Goal: Task Accomplishment & Management: Complete application form

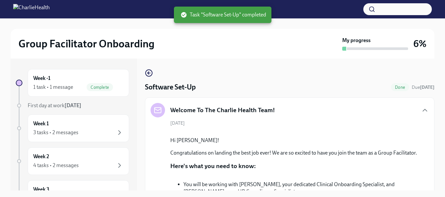
scroll to position [565, 0]
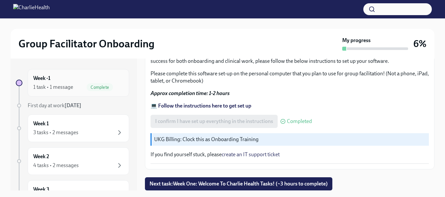
click at [55, 88] on div "1 task • 1 message" at bounding box center [53, 87] width 40 height 7
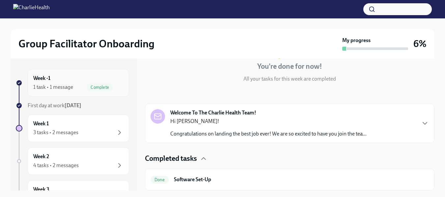
click at [58, 88] on div "1 task • 1 message" at bounding box center [53, 87] width 40 height 7
click at [206, 115] on strong "Welcome To The Charlie Health Team!" at bounding box center [213, 112] width 86 height 7
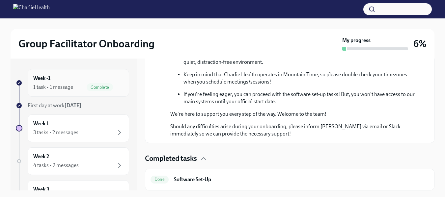
click at [94, 89] on span "Complete" at bounding box center [100, 87] width 26 height 5
click at [93, 86] on span "Complete" at bounding box center [100, 87] width 26 height 5
click at [106, 133] on div "3 tasks • 2 messages" at bounding box center [78, 133] width 90 height 8
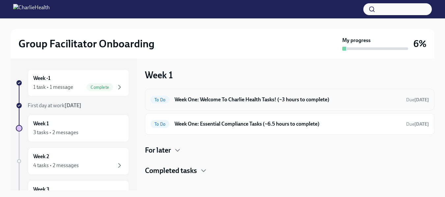
click at [211, 100] on h6 "Week One: Welcome To Charlie Health Tasks! (~3 hours to complete)" at bounding box center [288, 99] width 226 height 7
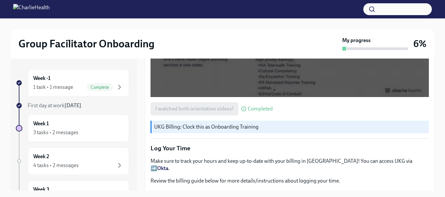
scroll to position [626, 0]
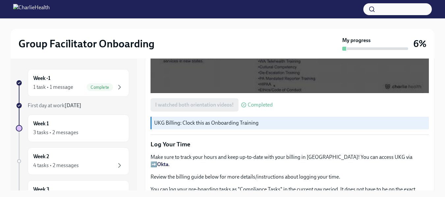
click at [206, 120] on p "UKG Billing: Clock this as Onboarding Training" at bounding box center [290, 123] width 272 height 7
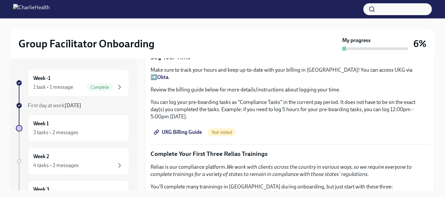
scroll to position [725, 0]
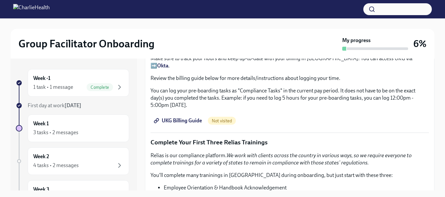
click at [190, 114] on link "UKG Billing Guide" at bounding box center [179, 120] width 56 height 13
